Goal: Information Seeking & Learning: Learn about a topic

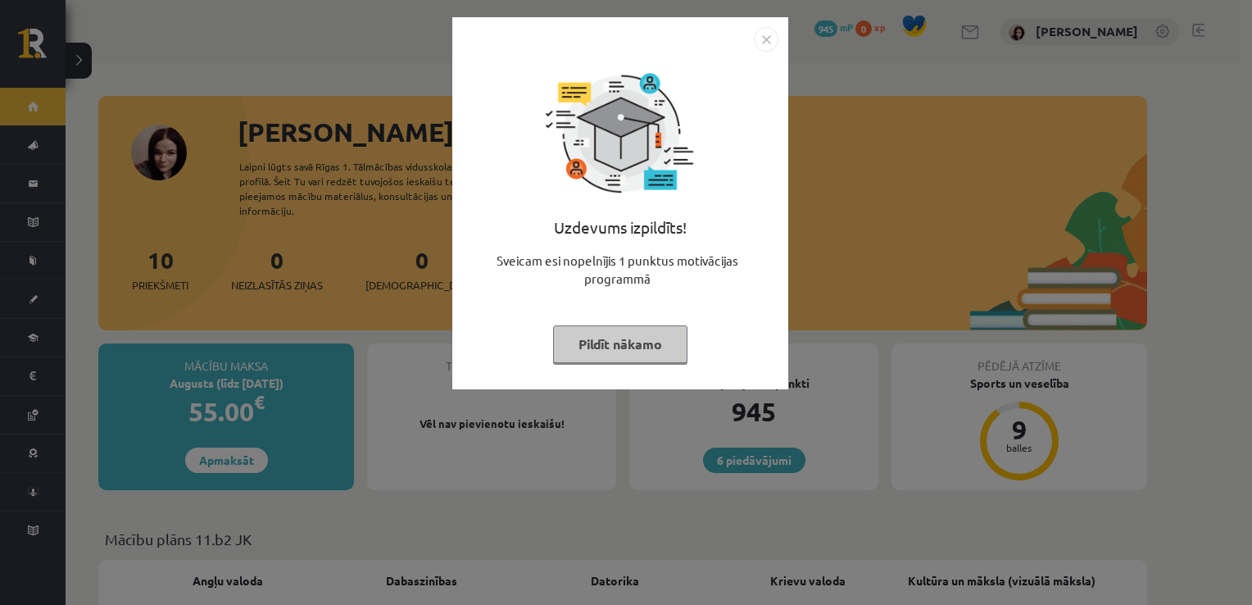
click at [608, 340] on button "Pildīt nākamo" at bounding box center [620, 344] width 134 height 38
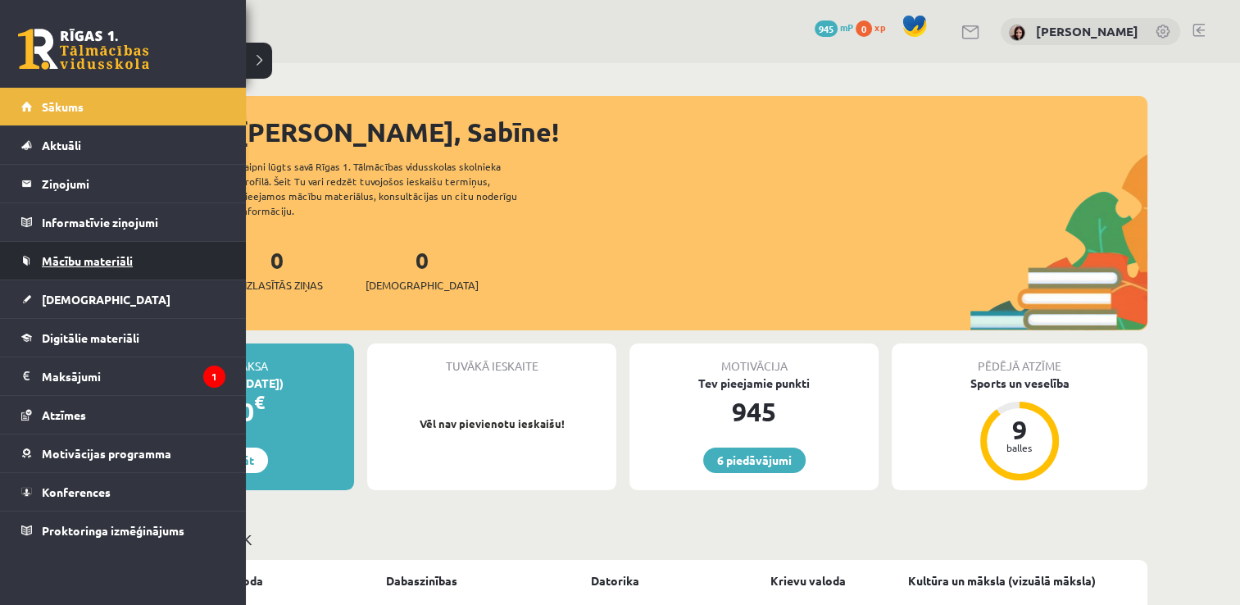
click at [72, 270] on link "Mācību materiāli" at bounding box center [123, 261] width 204 height 38
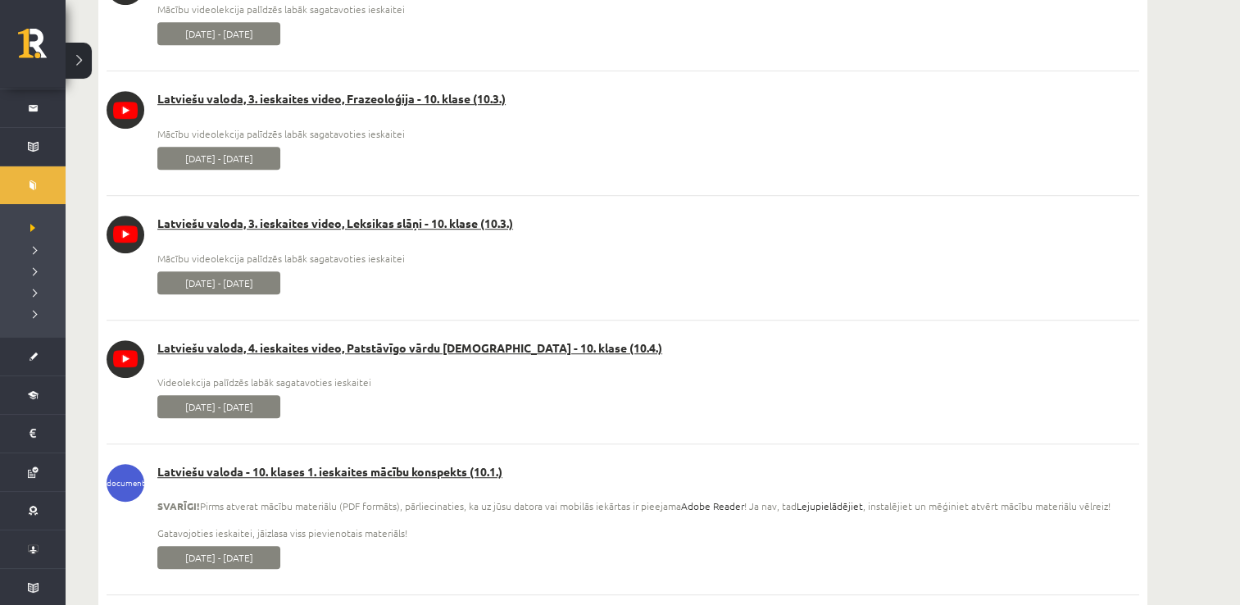
scroll to position [983, 0]
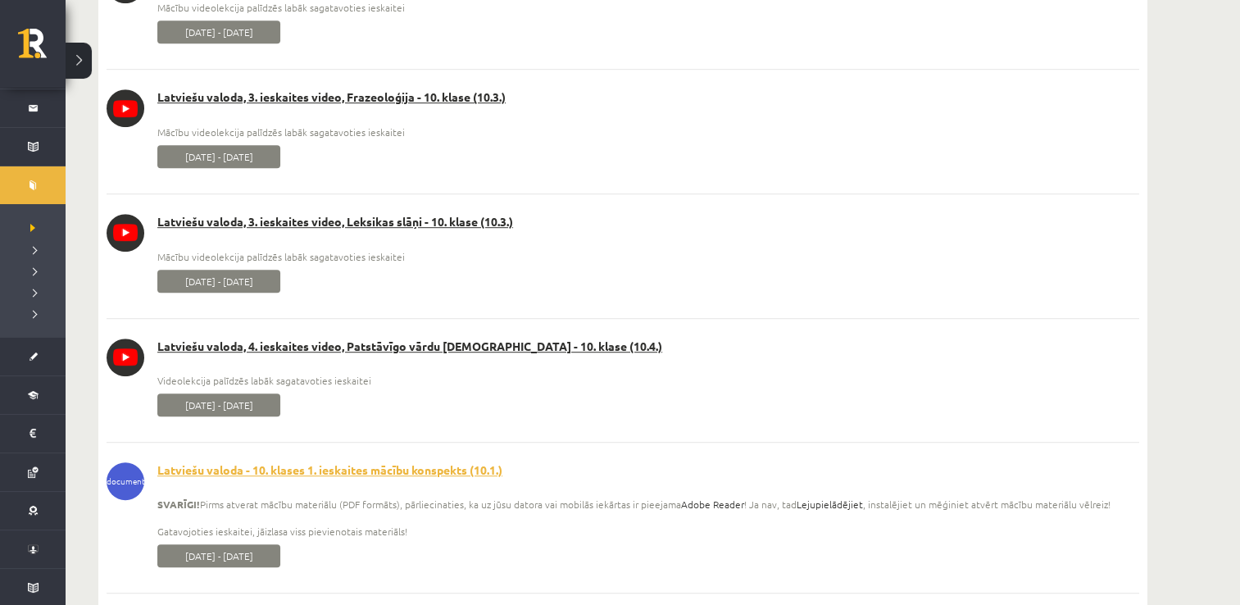
click at [456, 462] on link "Latviešu valoda - 10. klases 1. ieskaites mācību konspekts (10.1.)" at bounding box center [623, 470] width 1032 height 16
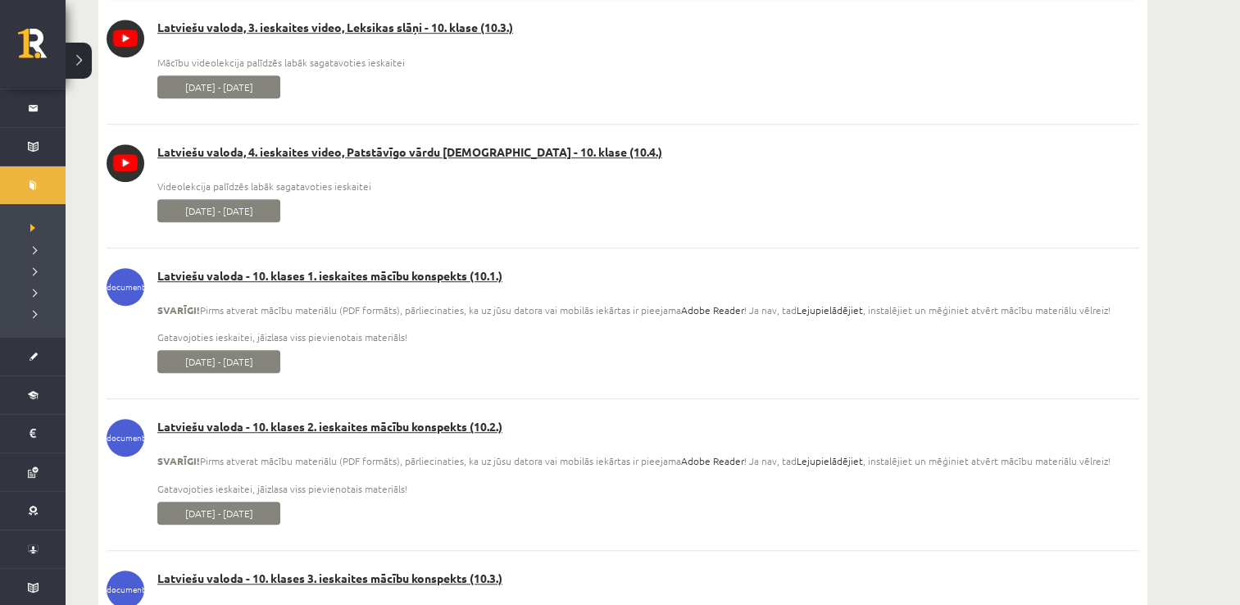
scroll to position [1180, 0]
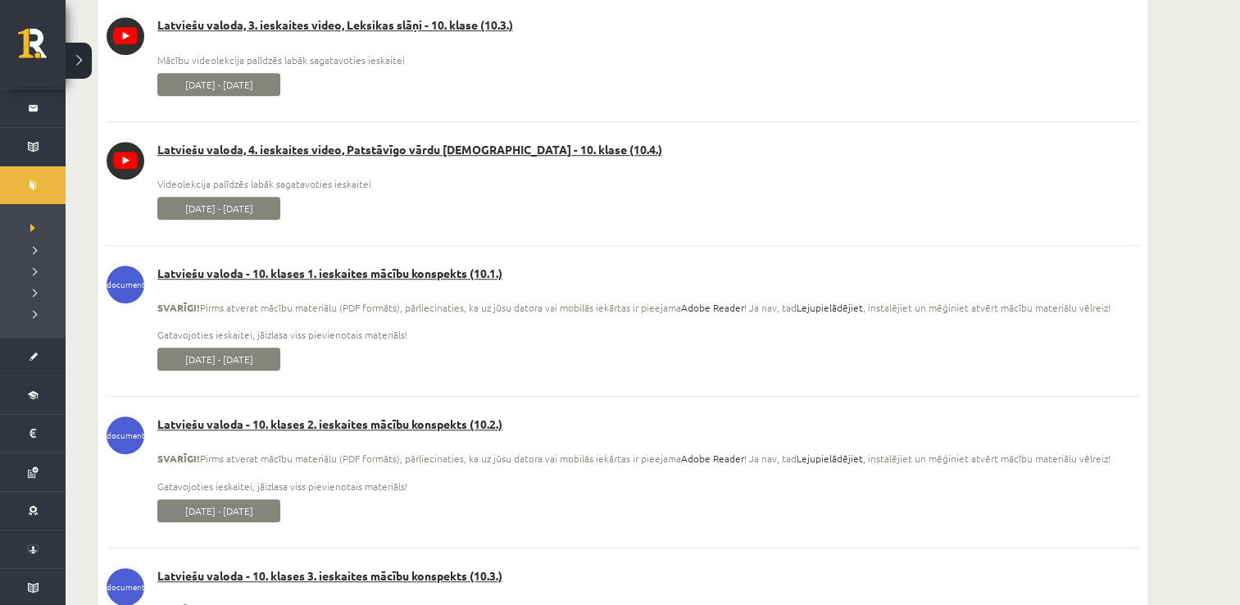
click at [211, 515] on span "[DATE] - [DATE]" at bounding box center [218, 510] width 123 height 23
drag, startPoint x: 211, startPoint y: 515, endPoint x: 390, endPoint y: 424, distance: 200.5
click at [390, 424] on link "Latviešu valoda - 10. klases 2. ieskaites mācību konspekts (10.2.)" at bounding box center [623, 424] width 1032 height 16
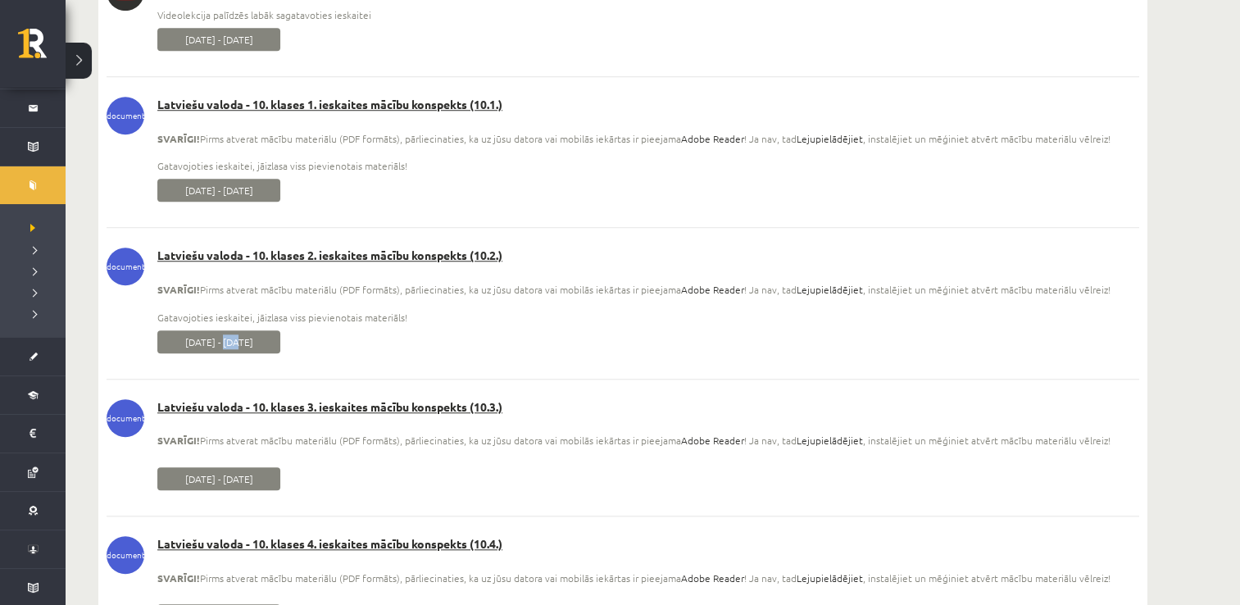
scroll to position [1377, 0]
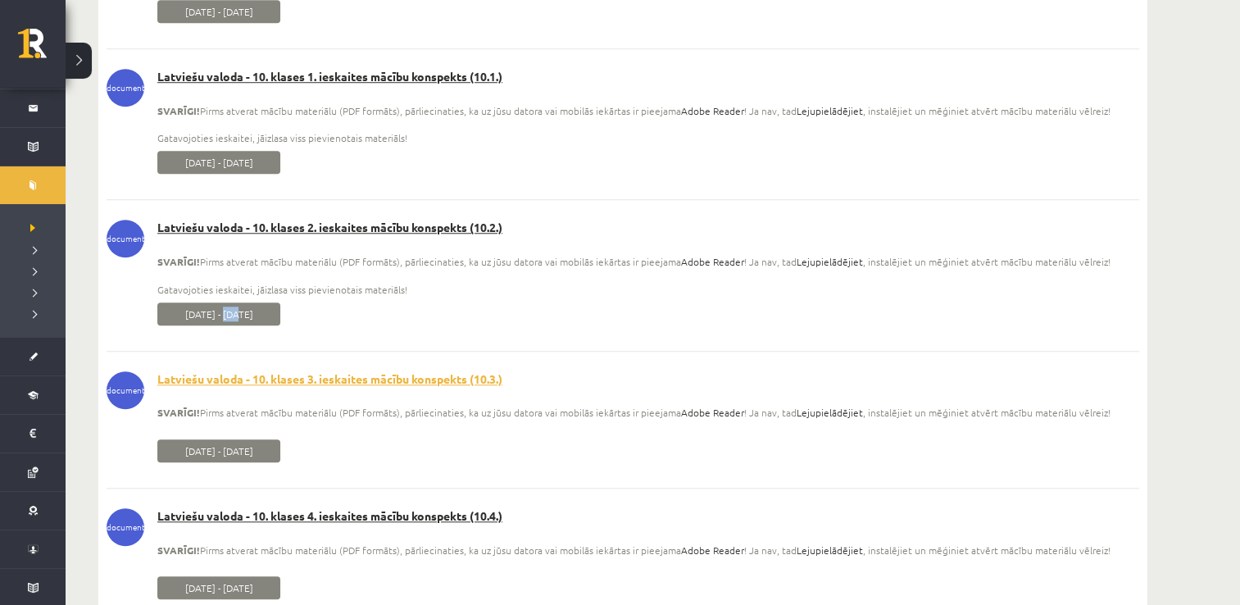
click at [426, 378] on link "Latviešu valoda - 10. klases 3. ieskaites mācību konspekts (10.3.)" at bounding box center [623, 379] width 1032 height 16
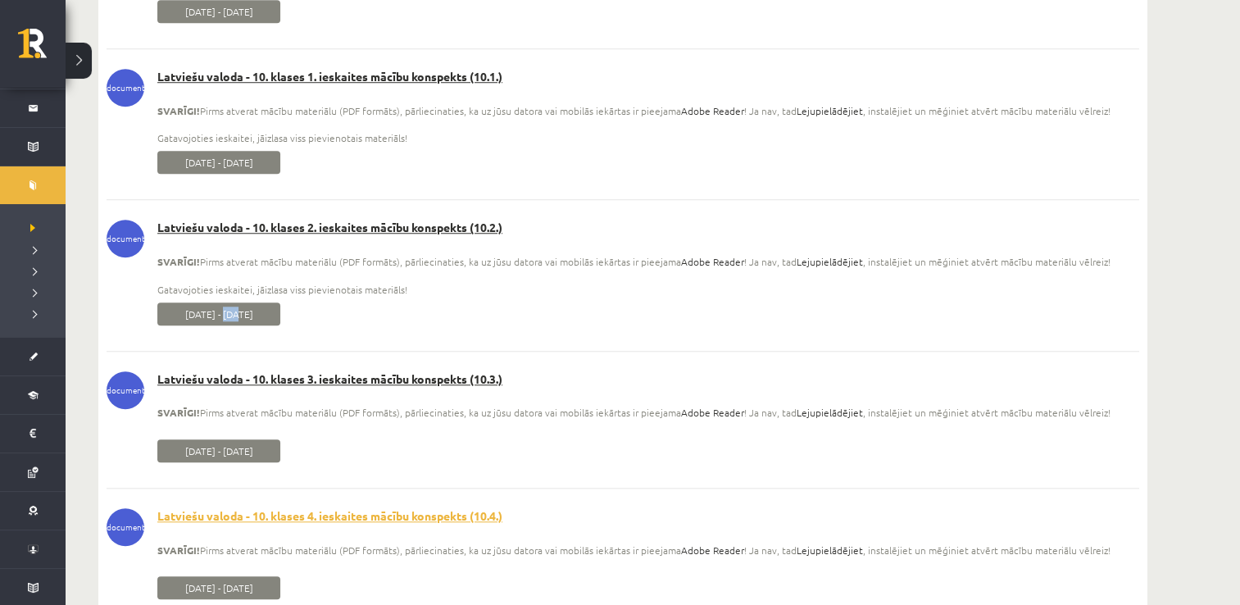
click at [288, 512] on link "Latviešu valoda - 10. klases 4. ieskaites mācību konspekts (10.4.)" at bounding box center [623, 516] width 1032 height 16
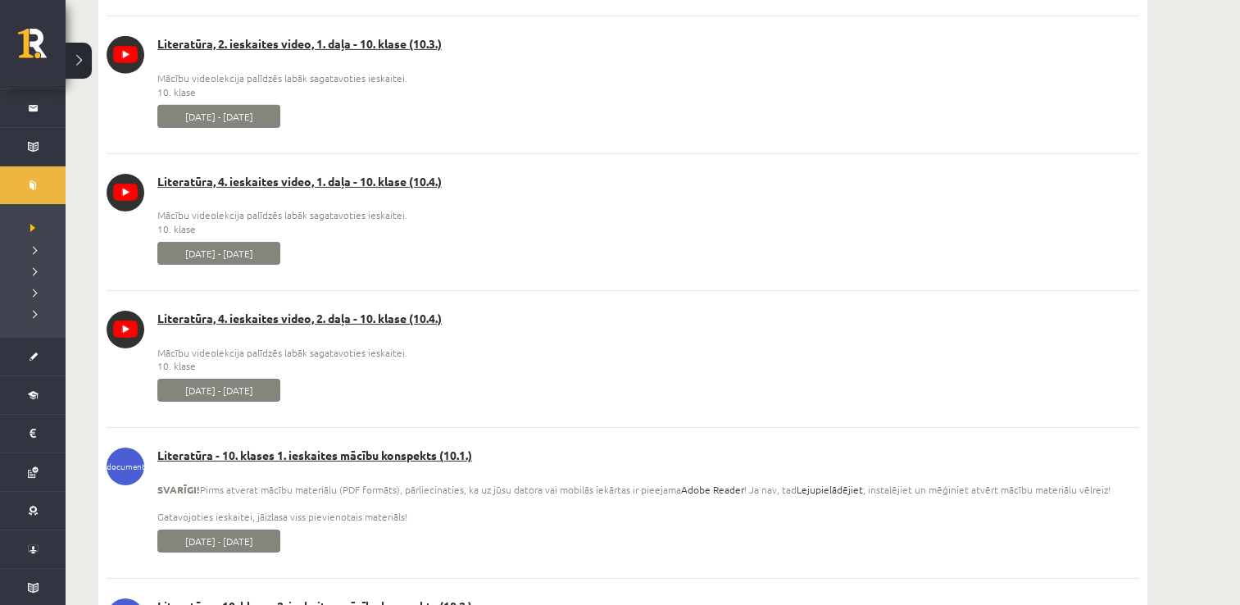
scroll to position [5331, 0]
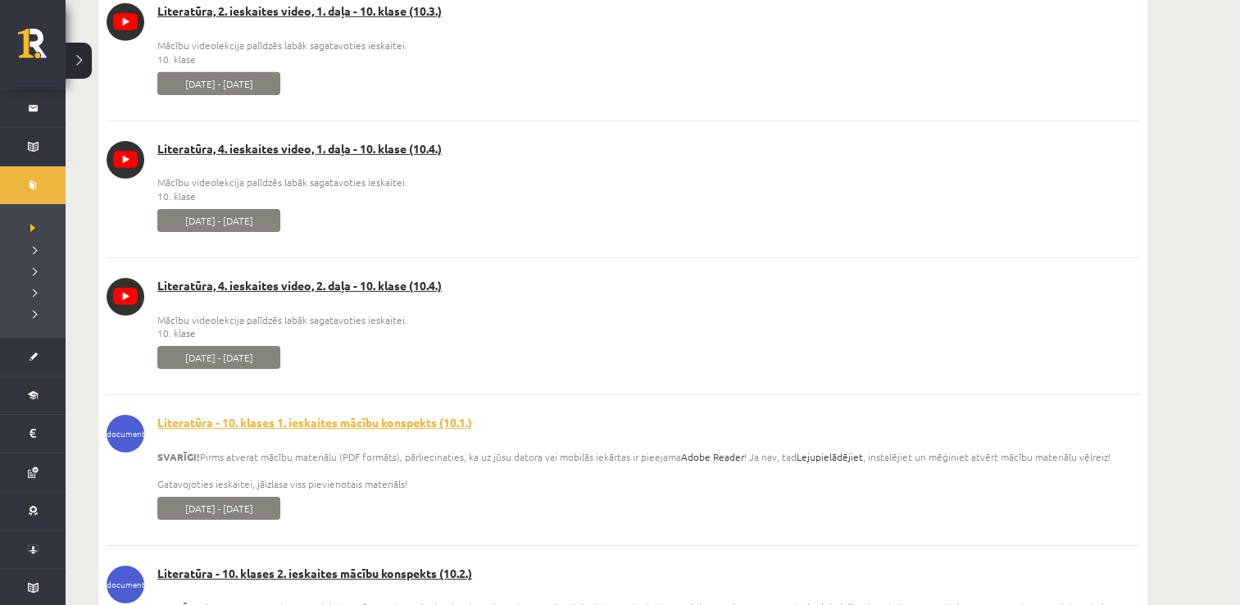
click at [331, 417] on link "Literatūra - 10. klases 1. ieskaites mācību konspekts (10.1.)" at bounding box center [623, 423] width 1032 height 16
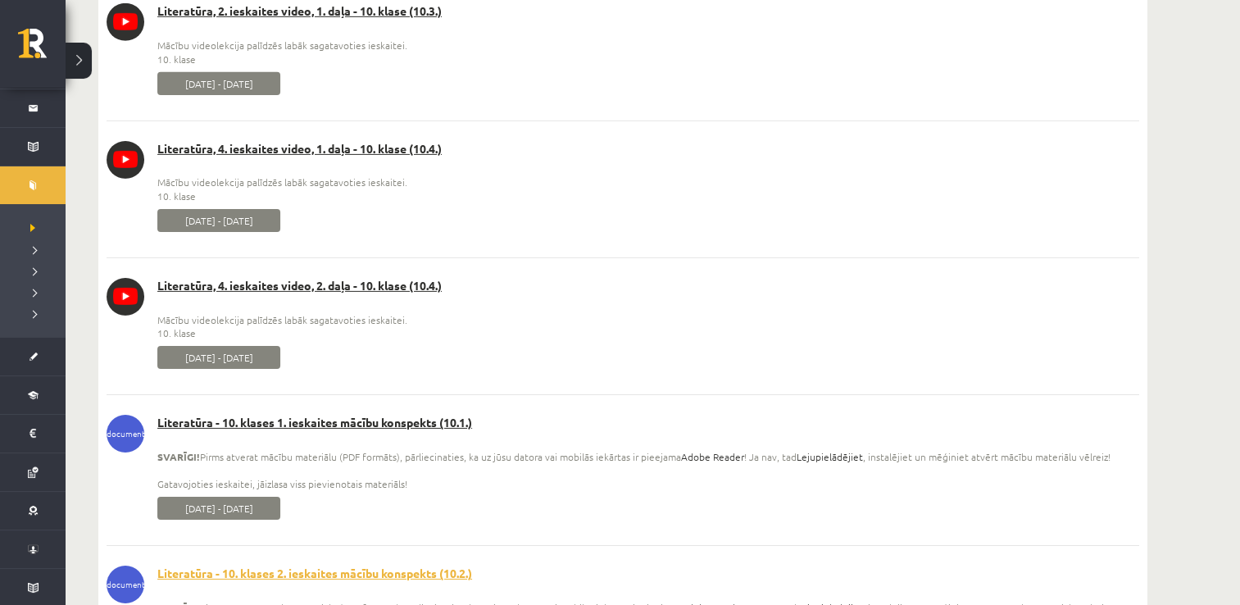
click at [365, 570] on link "Literatūra - 10. klases 2. ieskaites mācību konspekts (10.2.)" at bounding box center [623, 573] width 1032 height 16
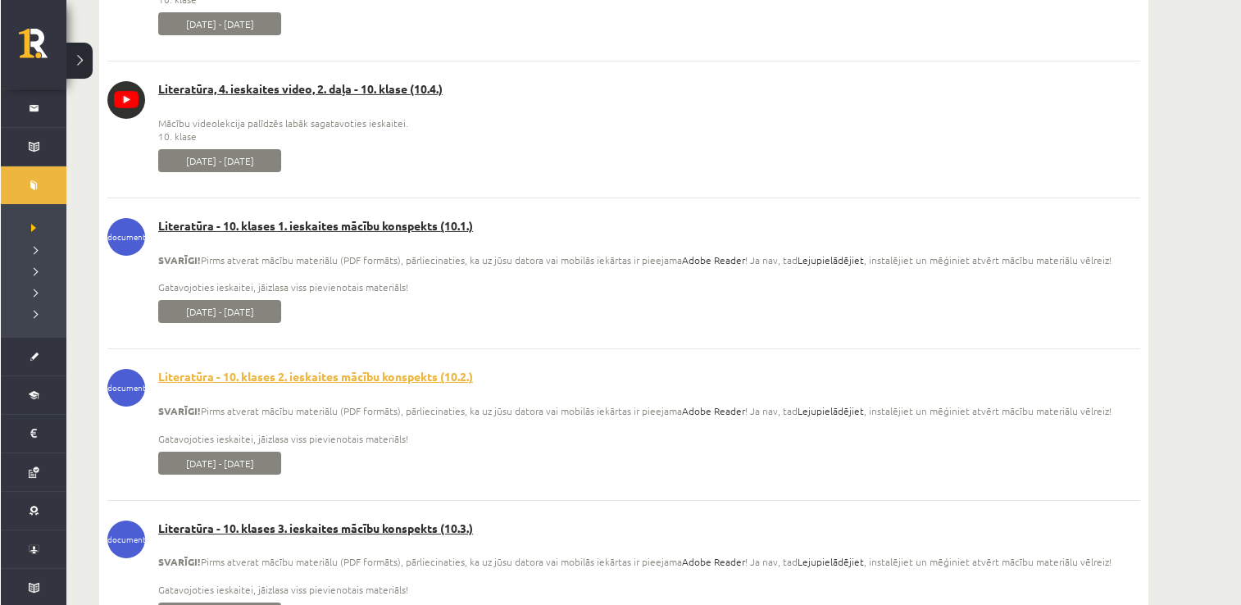
scroll to position [5561, 0]
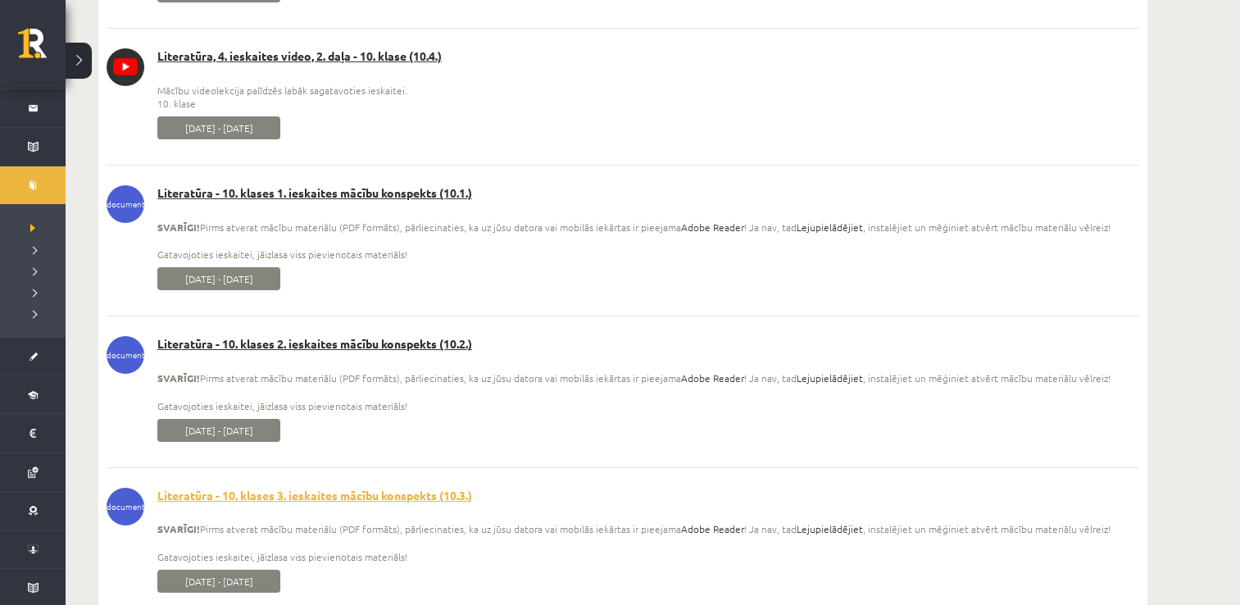
click at [437, 497] on link "Literatūra - 10. klases 3. ieskaites mācību konspekts (10.3.)" at bounding box center [623, 496] width 1032 height 16
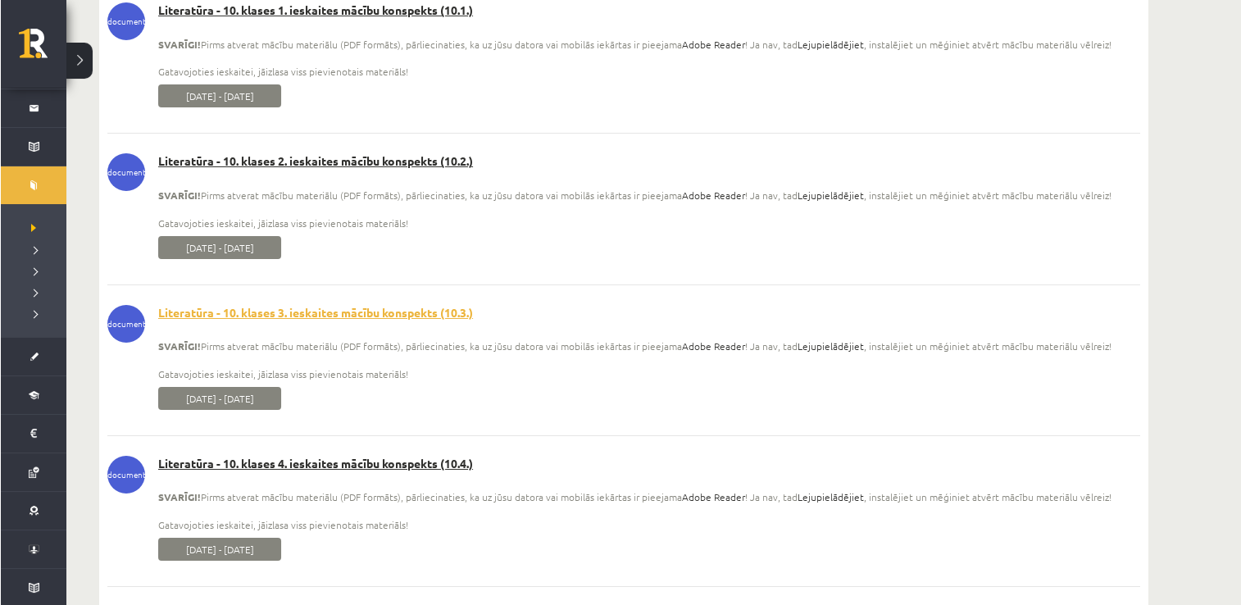
scroll to position [5757, 0]
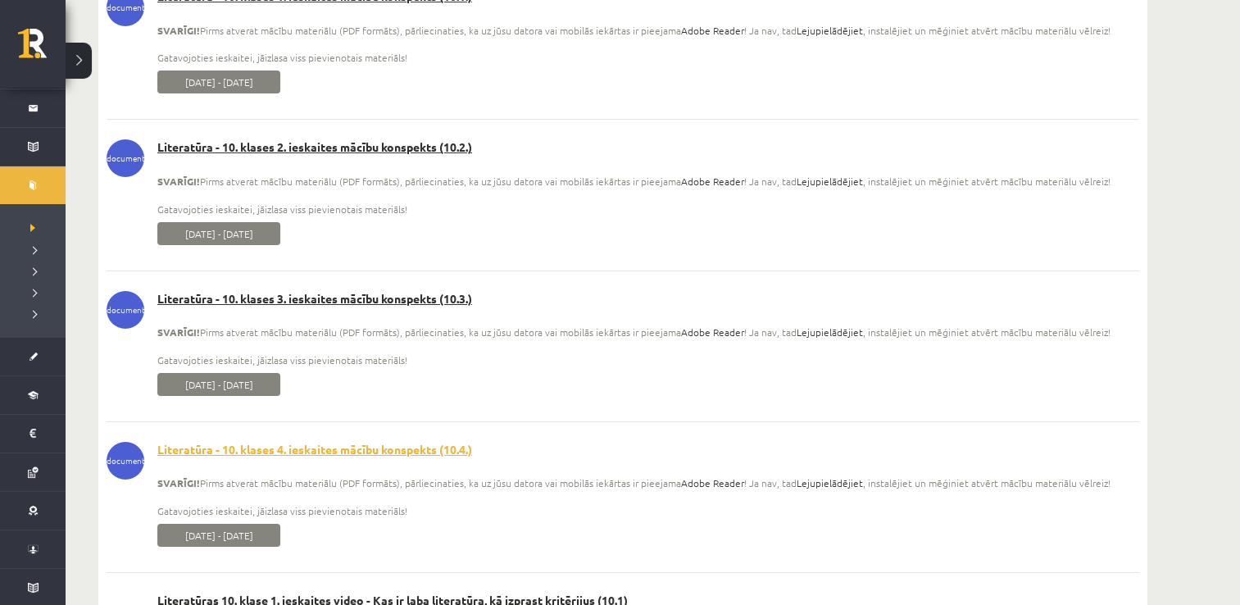
click at [402, 454] on link "Literatūra - 10. klases 4. ieskaites mācību konspekts (10.4.)" at bounding box center [623, 450] width 1032 height 16
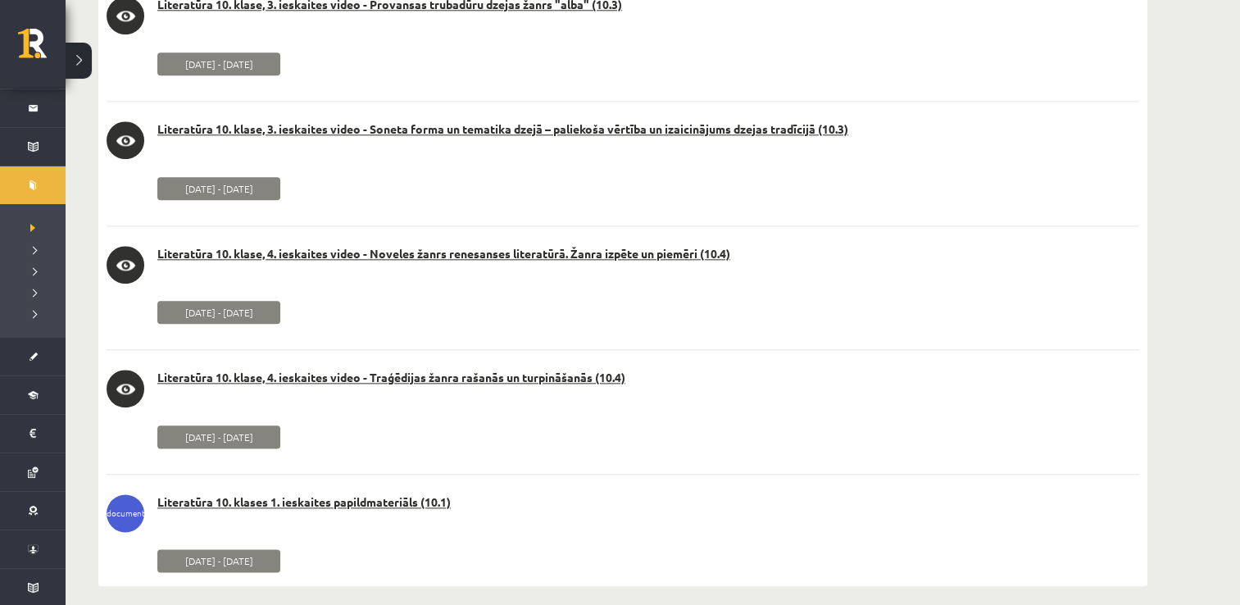
scroll to position [8106, 0]
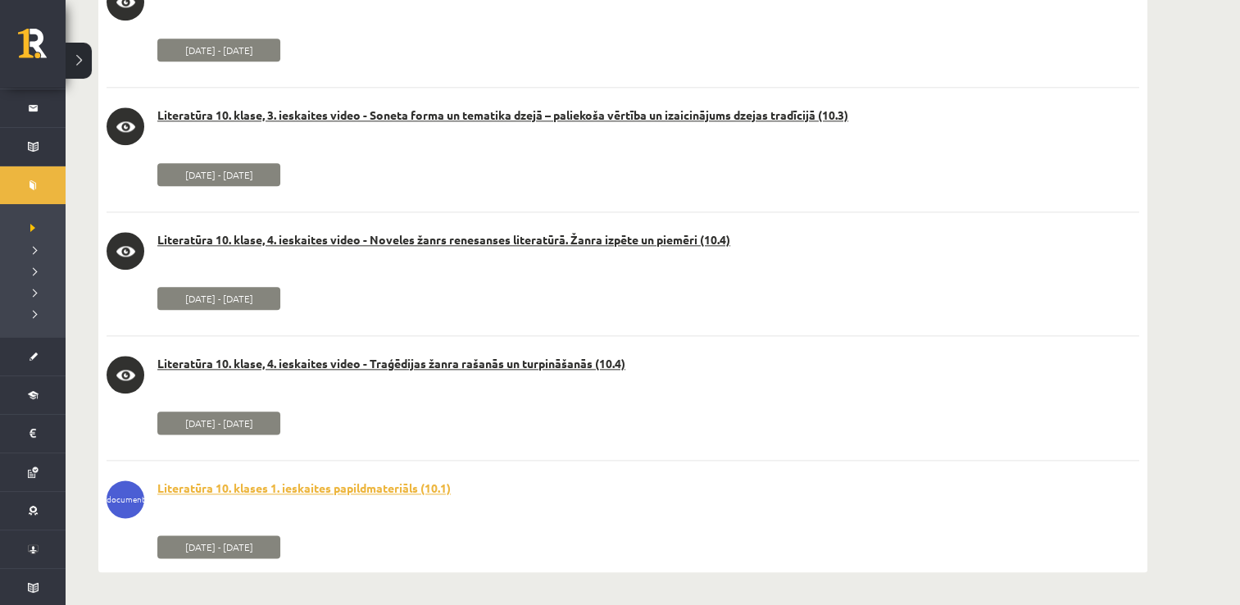
click at [393, 485] on link "Literatūra 10. klases 1. ieskaites papildmateriāls (10.1)" at bounding box center [623, 488] width 1032 height 16
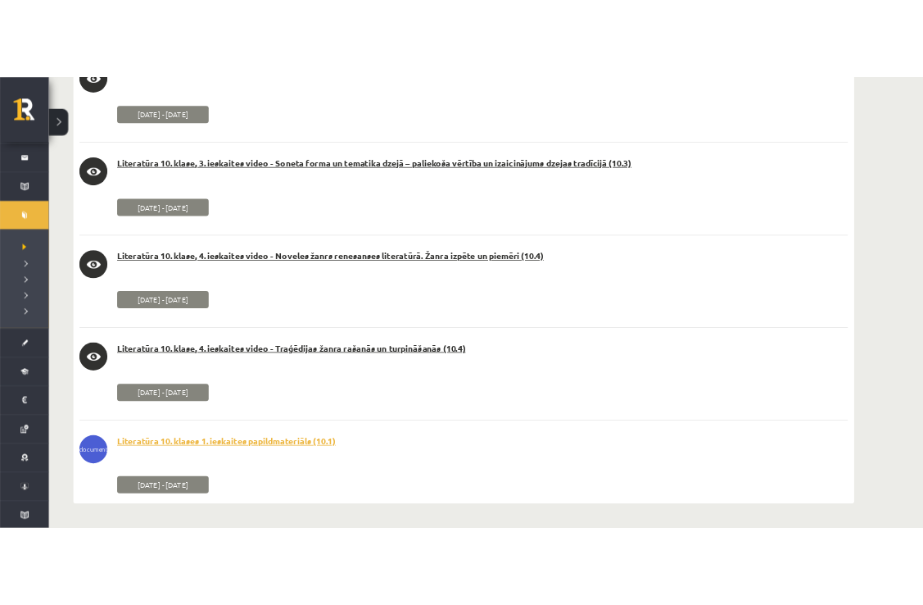
scroll to position [8233, 0]
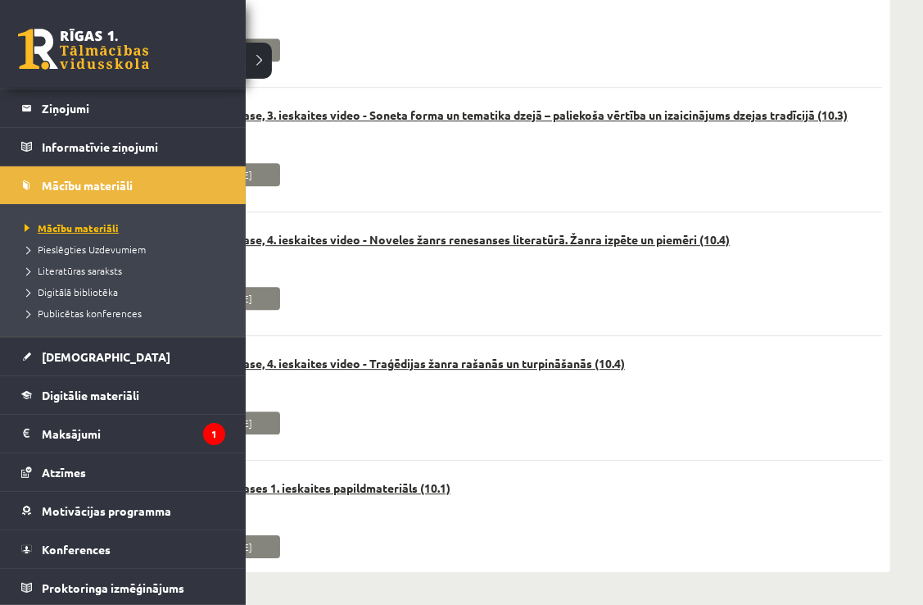
click at [70, 229] on span "Mācību materiāli" at bounding box center [69, 227] width 98 height 13
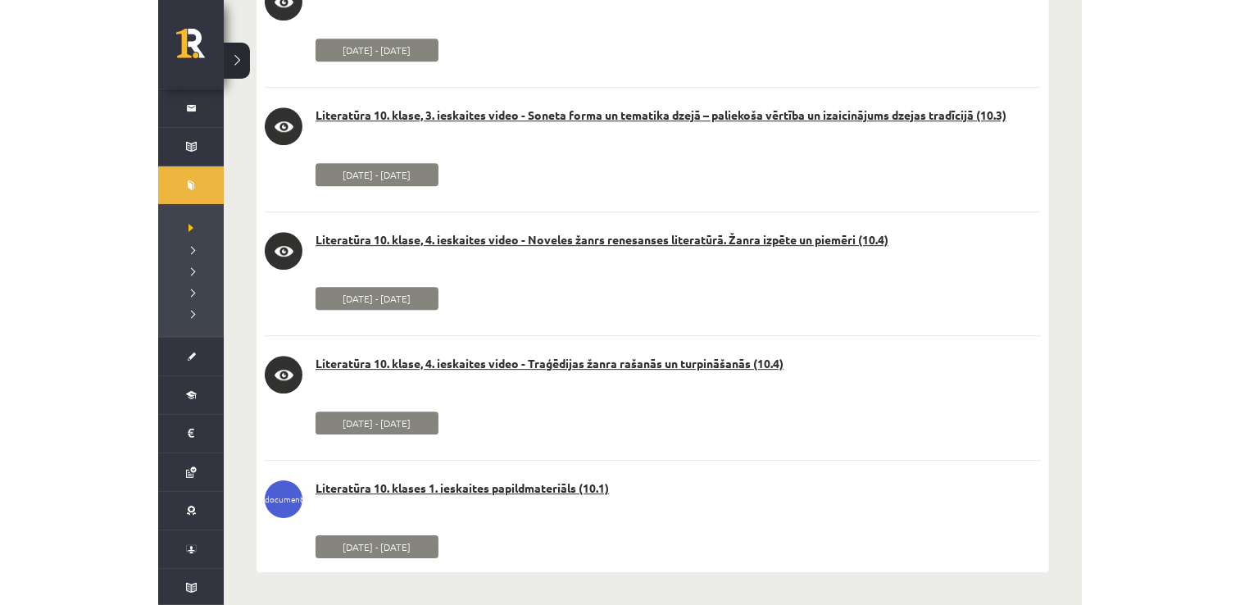
scroll to position [8106, 0]
